Goal: Task Accomplishment & Management: Manage account settings

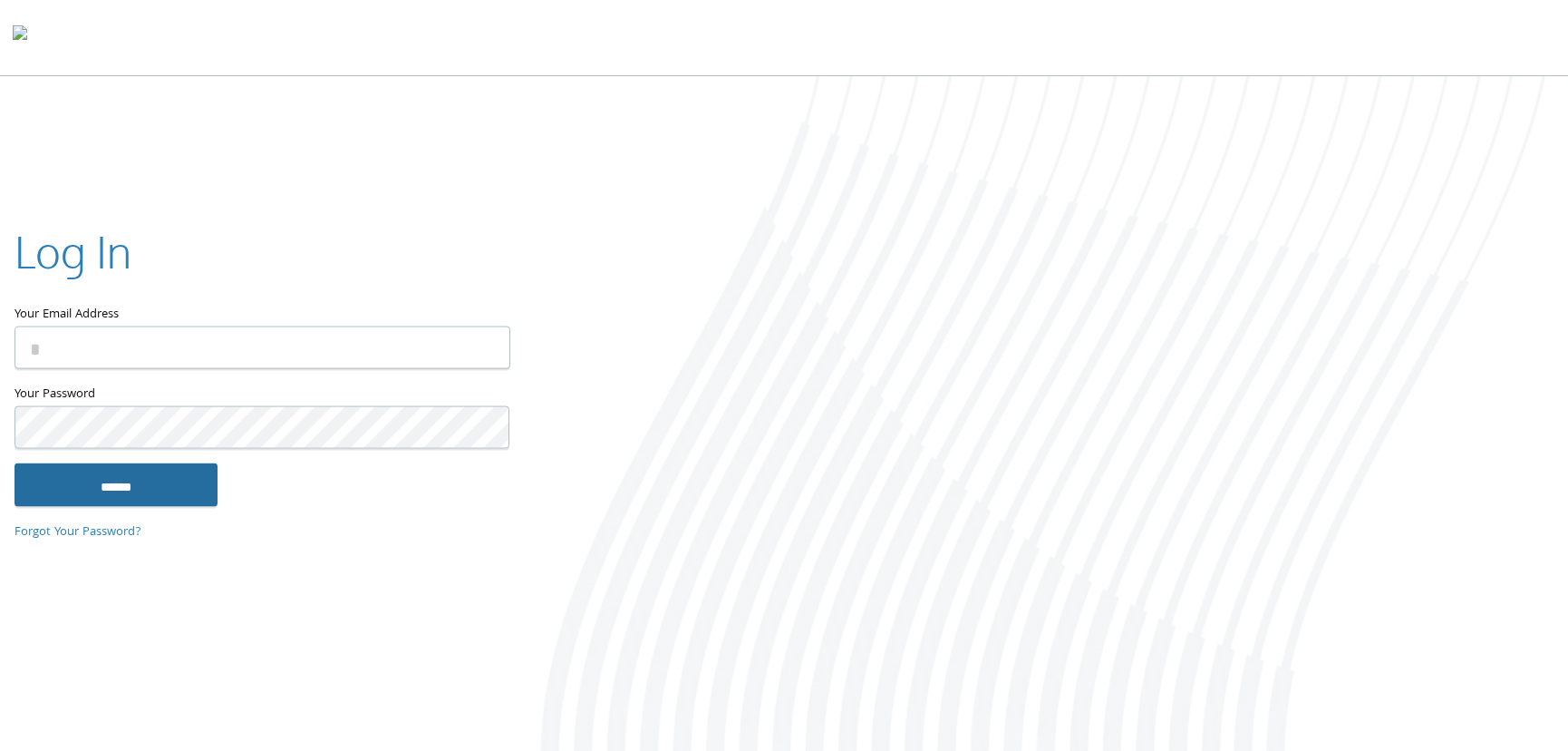
type input "**********"
click at [144, 487] on input "******" at bounding box center [116, 484] width 203 height 44
type input "**********"
click at [119, 479] on input "******" at bounding box center [116, 484] width 203 height 44
